Goal: Task Accomplishment & Management: Use online tool/utility

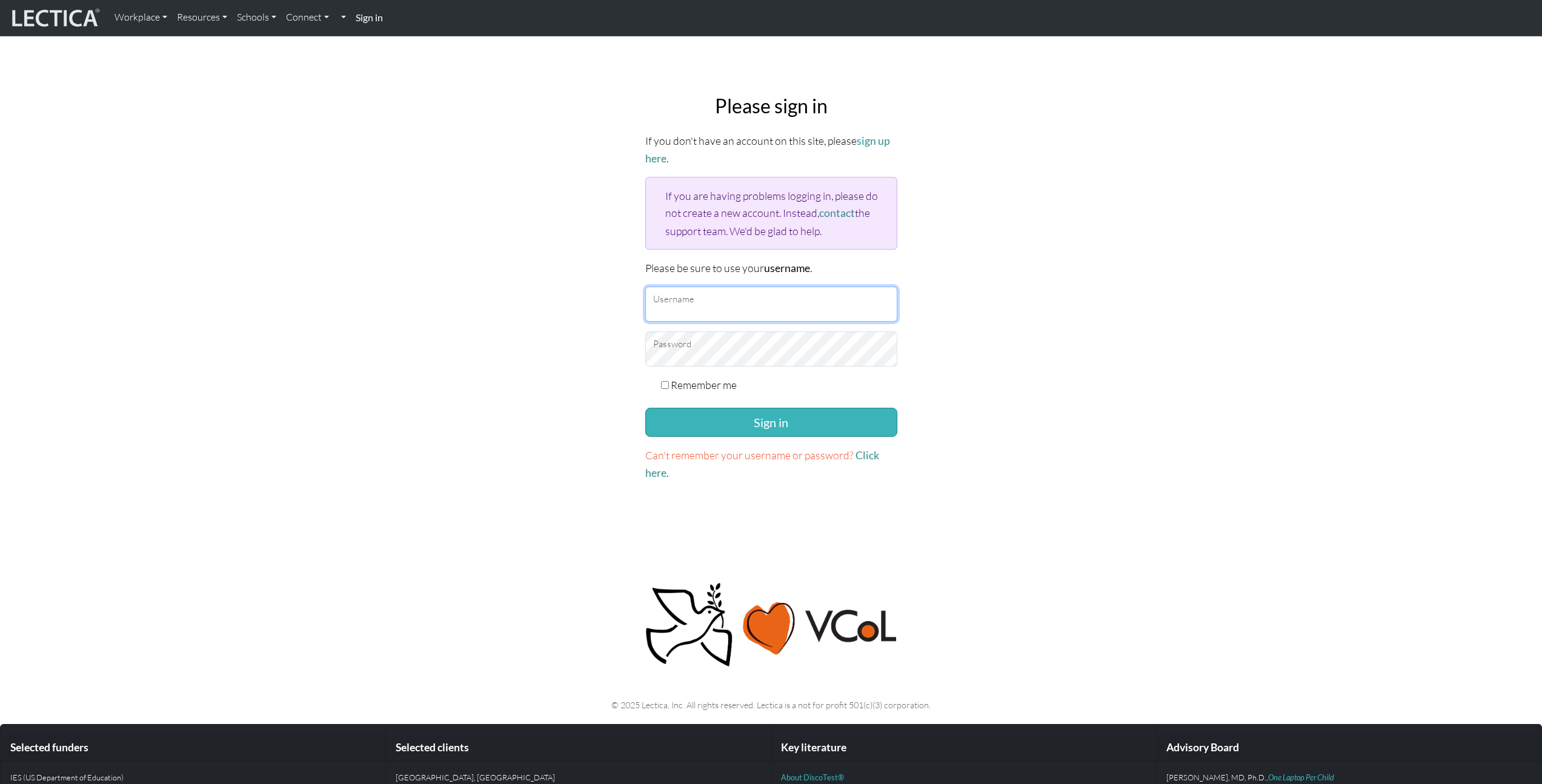
type input "mattrendely"
click at [753, 415] on button "Sign in" at bounding box center [771, 421] width 252 height 29
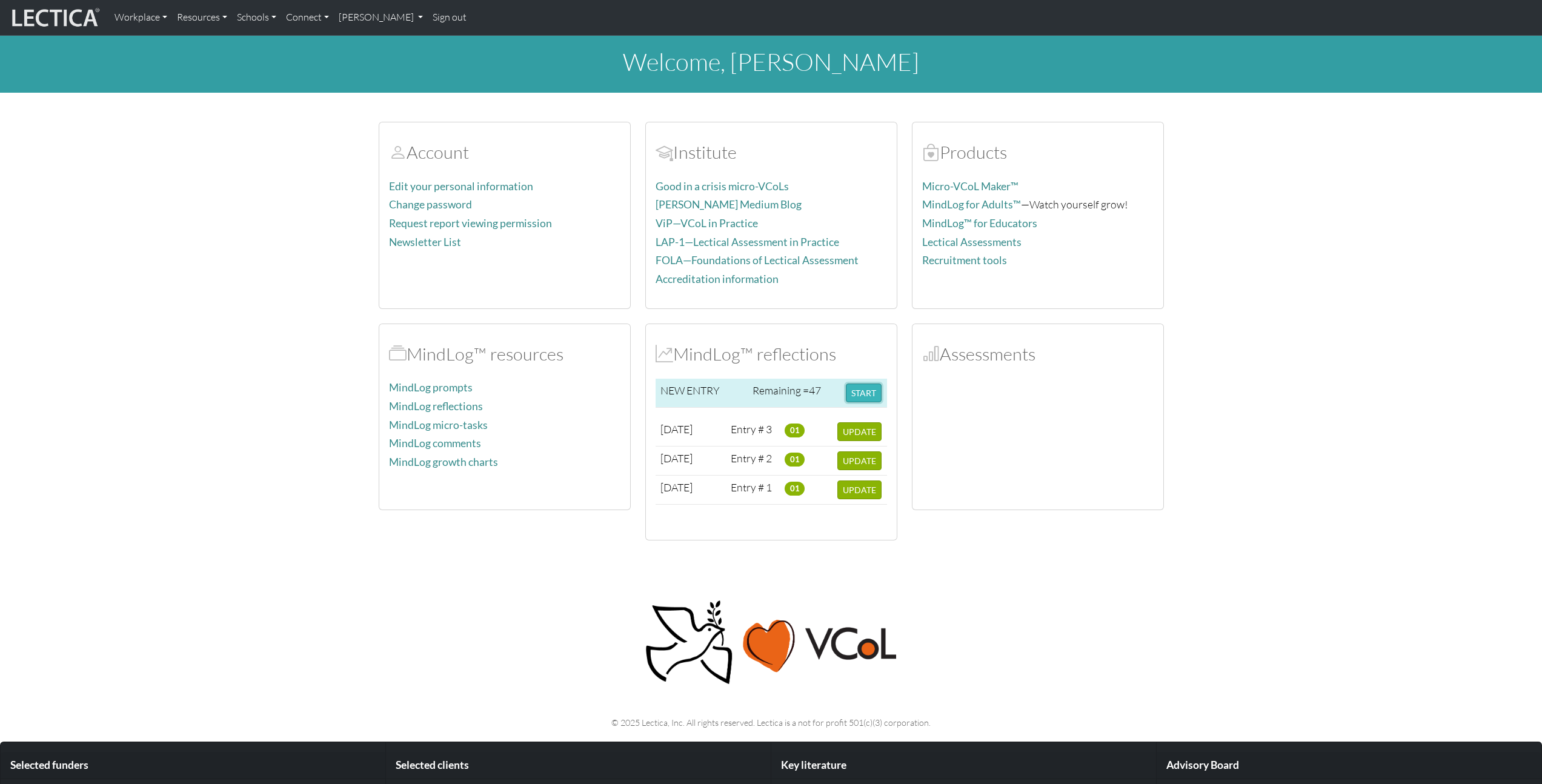
click at [851, 387] on button "START" at bounding box center [864, 393] width 36 height 19
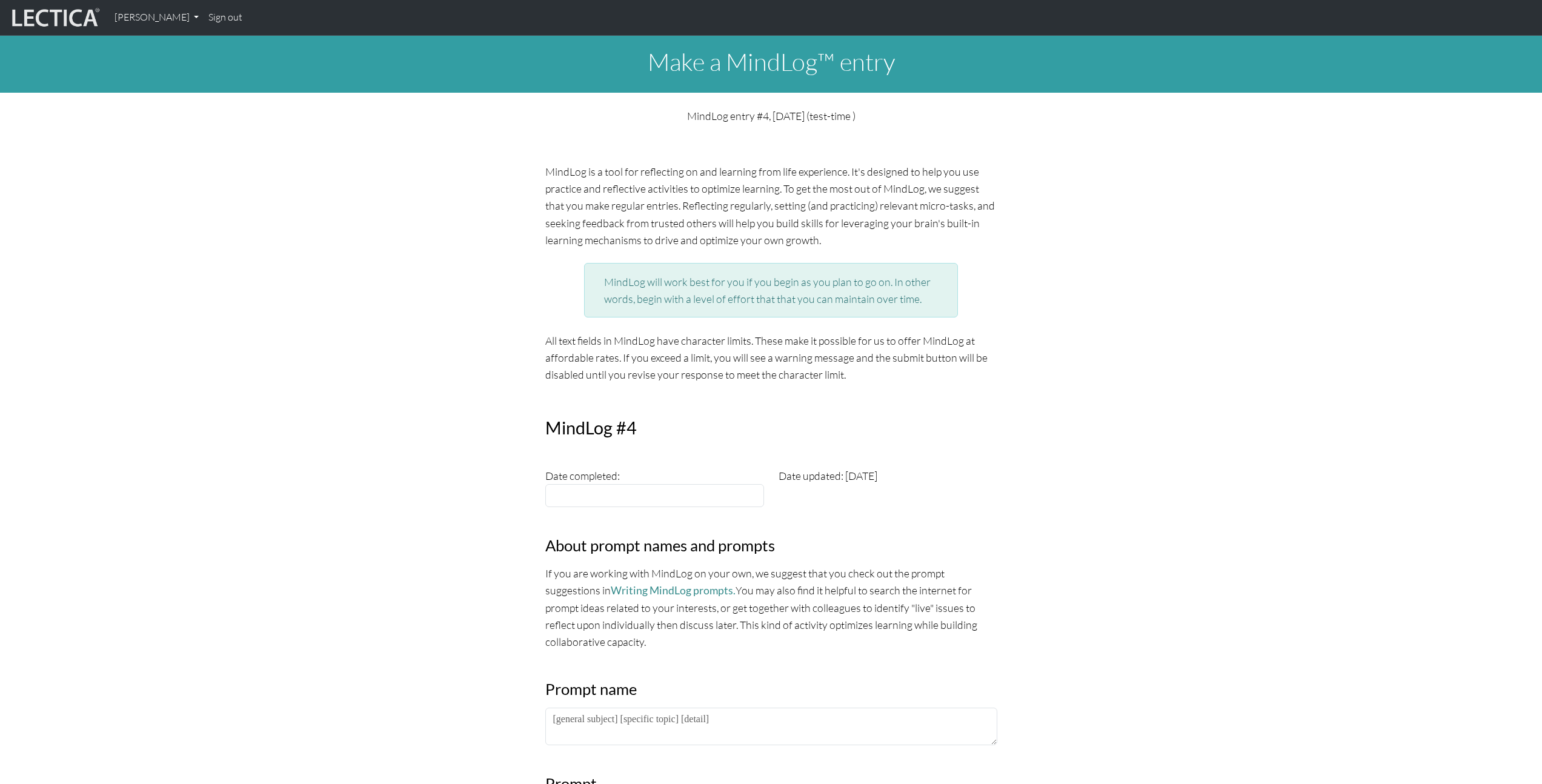
scroll to position [233, 0]
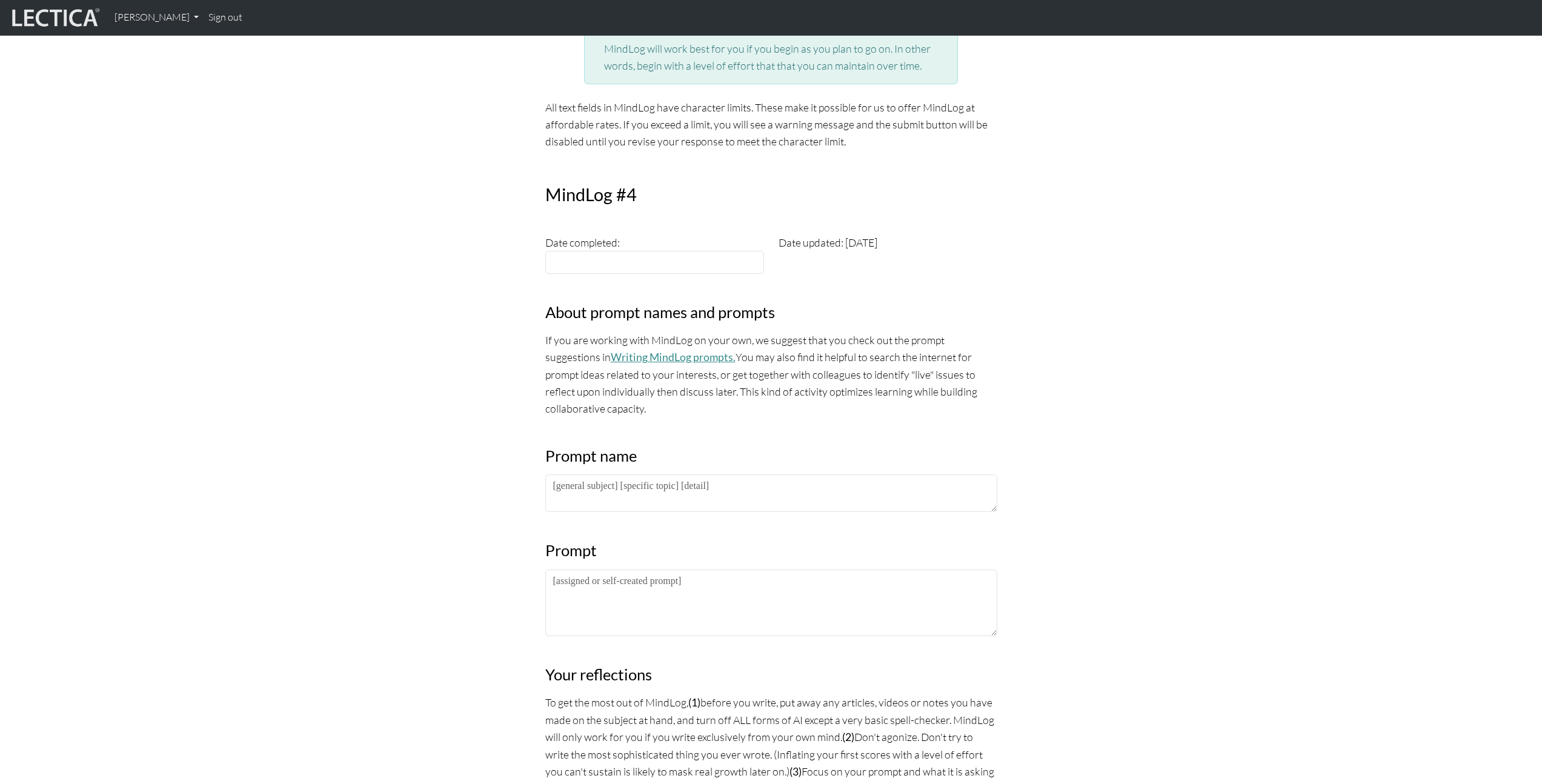
click at [623, 361] on link "Writing MindLog prompts." at bounding box center [672, 356] width 124 height 12
